Goal: Navigation & Orientation: Find specific page/section

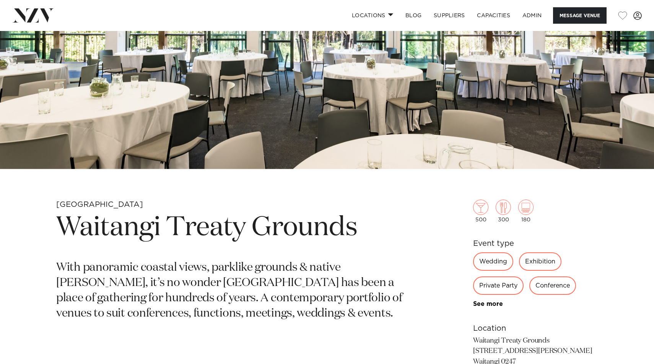
scroll to position [118, 0]
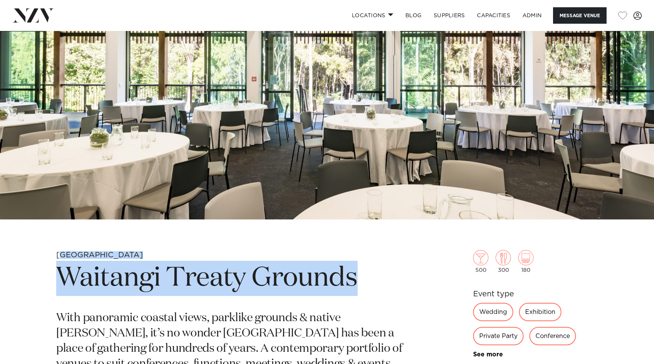
drag, startPoint x: 375, startPoint y: 272, endPoint x: 60, endPoint y: 258, distance: 316.1
click at [60, 258] on section "Bay of Islands Waitangi Treaty Grounds With panoramic coastal views, parklike g…" at bounding box center [237, 371] width 362 height 242
click at [374, 275] on h1 "Waitangi Treaty Grounds" at bounding box center [237, 278] width 362 height 35
drag, startPoint x: 369, startPoint y: 280, endPoint x: 48, endPoint y: 273, distance: 321.6
click at [46, 273] on div "Bay of Islands Waitangi Treaty Grounds With panoramic coastal views, parklike g…" at bounding box center [326, 371] width 641 height 242
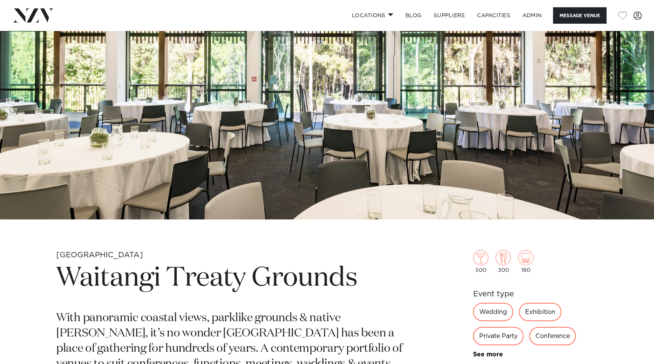
click at [42, 3] on nav "Locations Auckland Wellington Christchurch Queenstown Hamilton Northland Bay of…" at bounding box center [327, 15] width 654 height 31
click at [41, 10] on img at bounding box center [33, 15] width 42 height 14
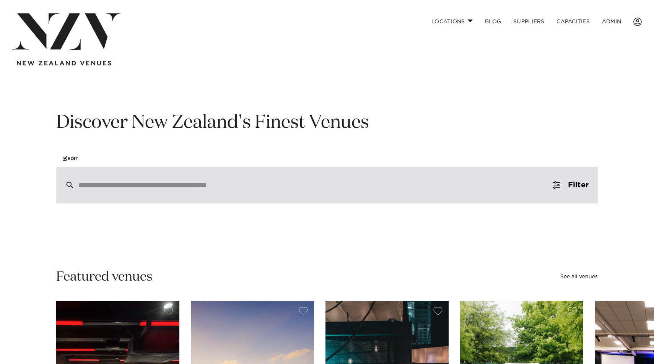
click at [187, 189] on input "search" at bounding box center [310, 185] width 464 height 8
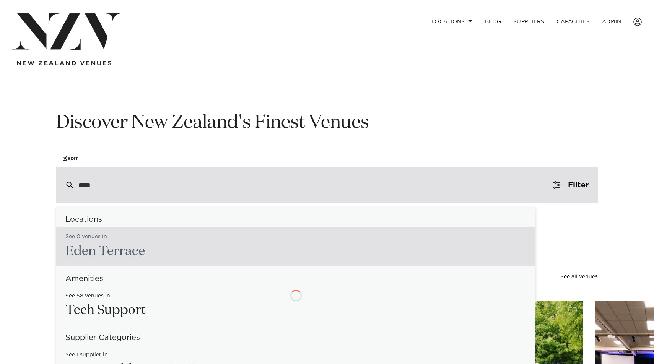
type input "*****"
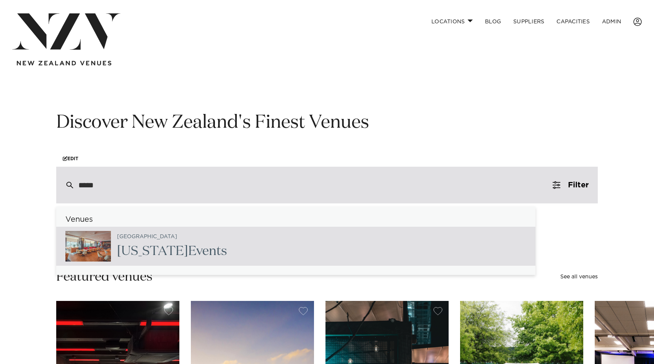
click at [159, 249] on h2 "[US_STATE] Events" at bounding box center [172, 251] width 110 height 17
type input "**********"
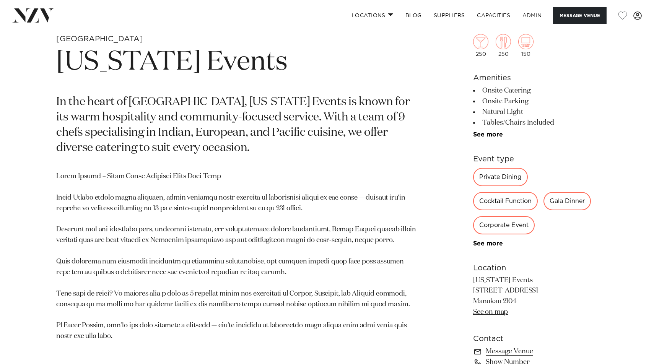
scroll to position [424, 0]
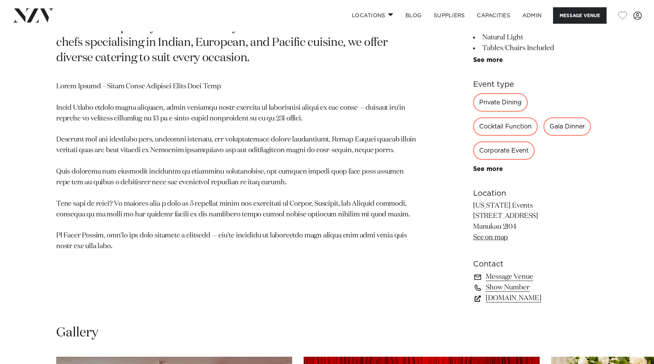
click at [519, 299] on link "texassmokehouse.nz" at bounding box center [535, 298] width 125 height 11
